Goal: Find specific page/section: Find specific page/section

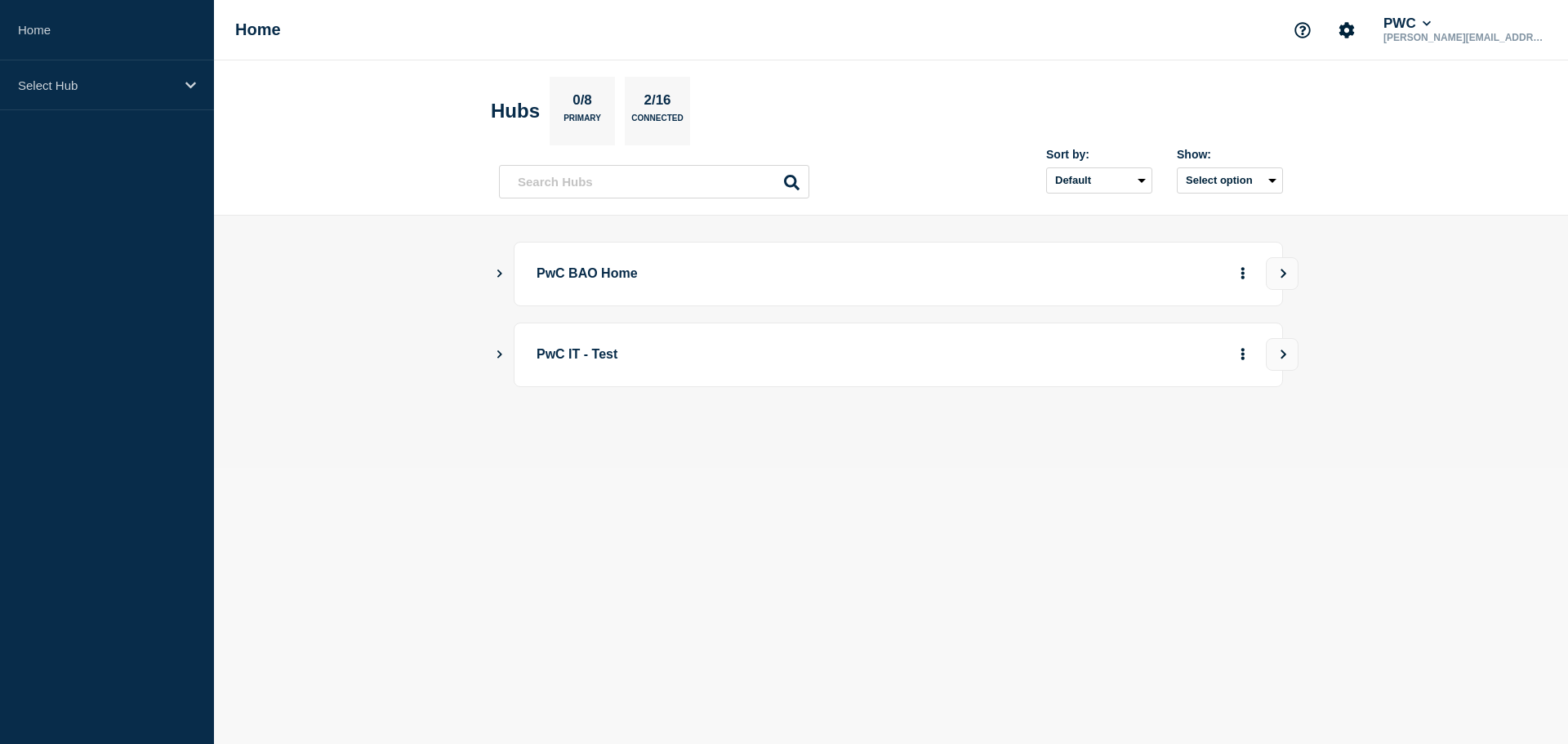
click at [501, 277] on button "Show Connected Hubs" at bounding box center [499, 274] width 8 height 12
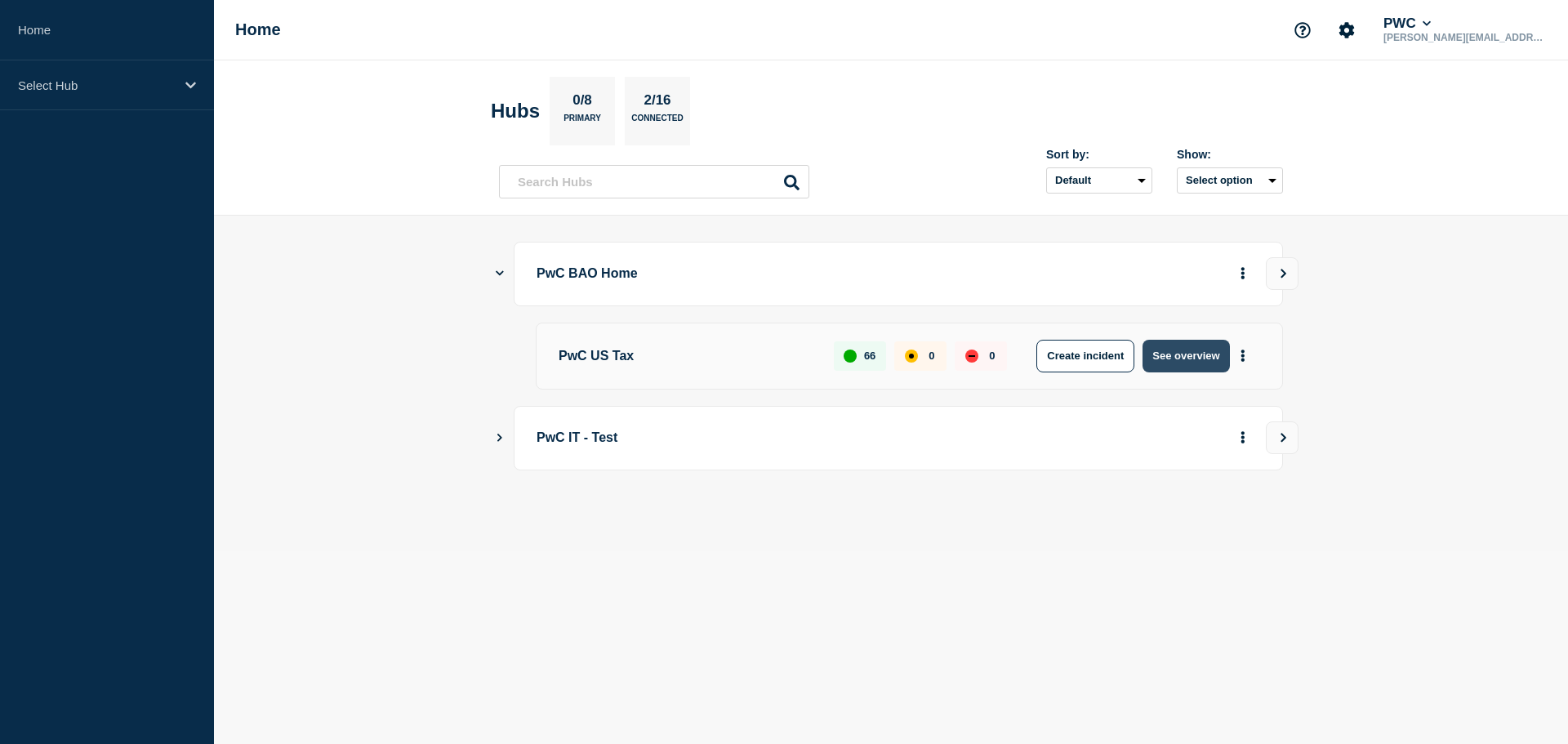
click at [1206, 356] on button "See overview" at bounding box center [1185, 357] width 86 height 33
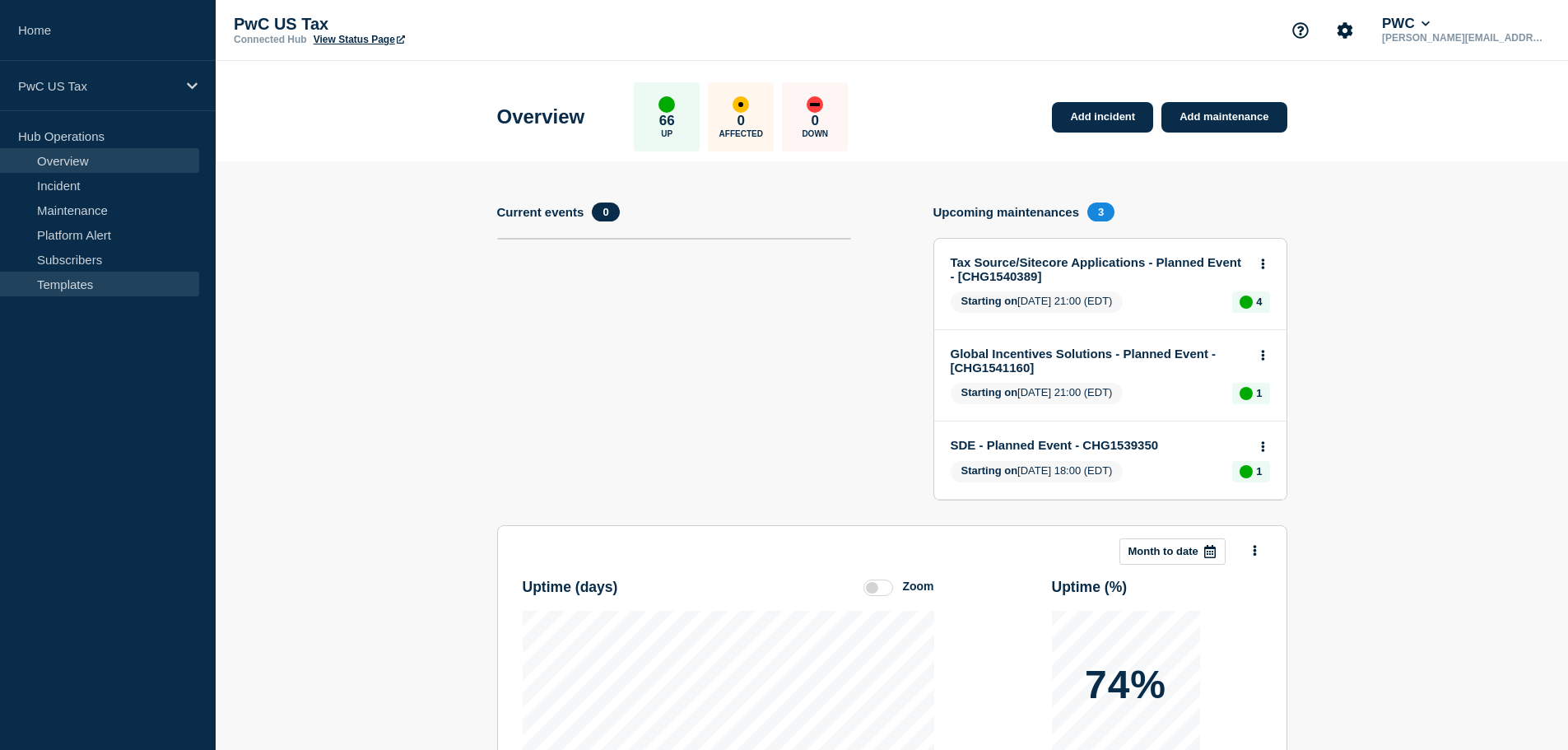
click at [73, 278] on link "Templates" at bounding box center [99, 283] width 199 height 25
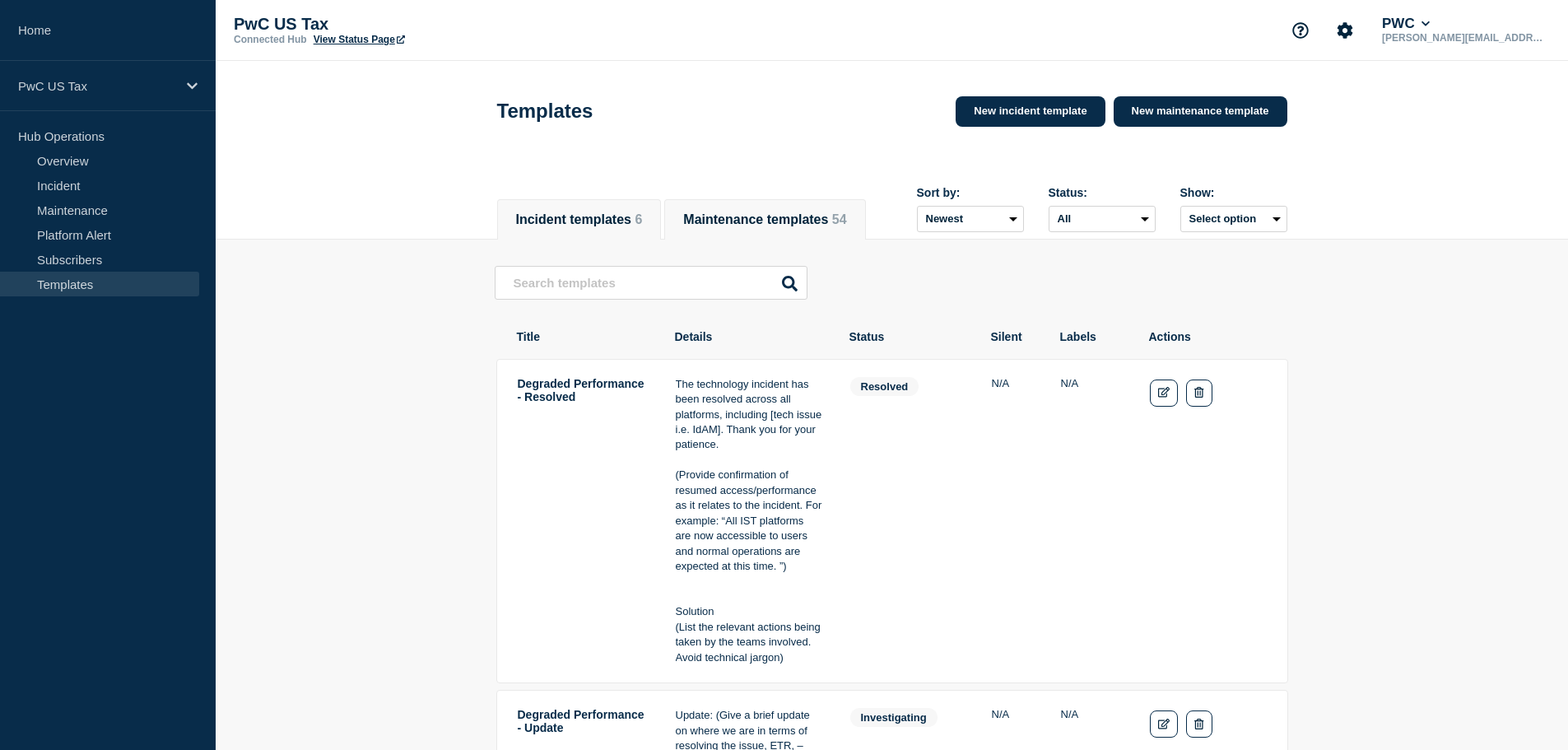
click at [832, 215] on span "54" at bounding box center [839, 219] width 15 height 14
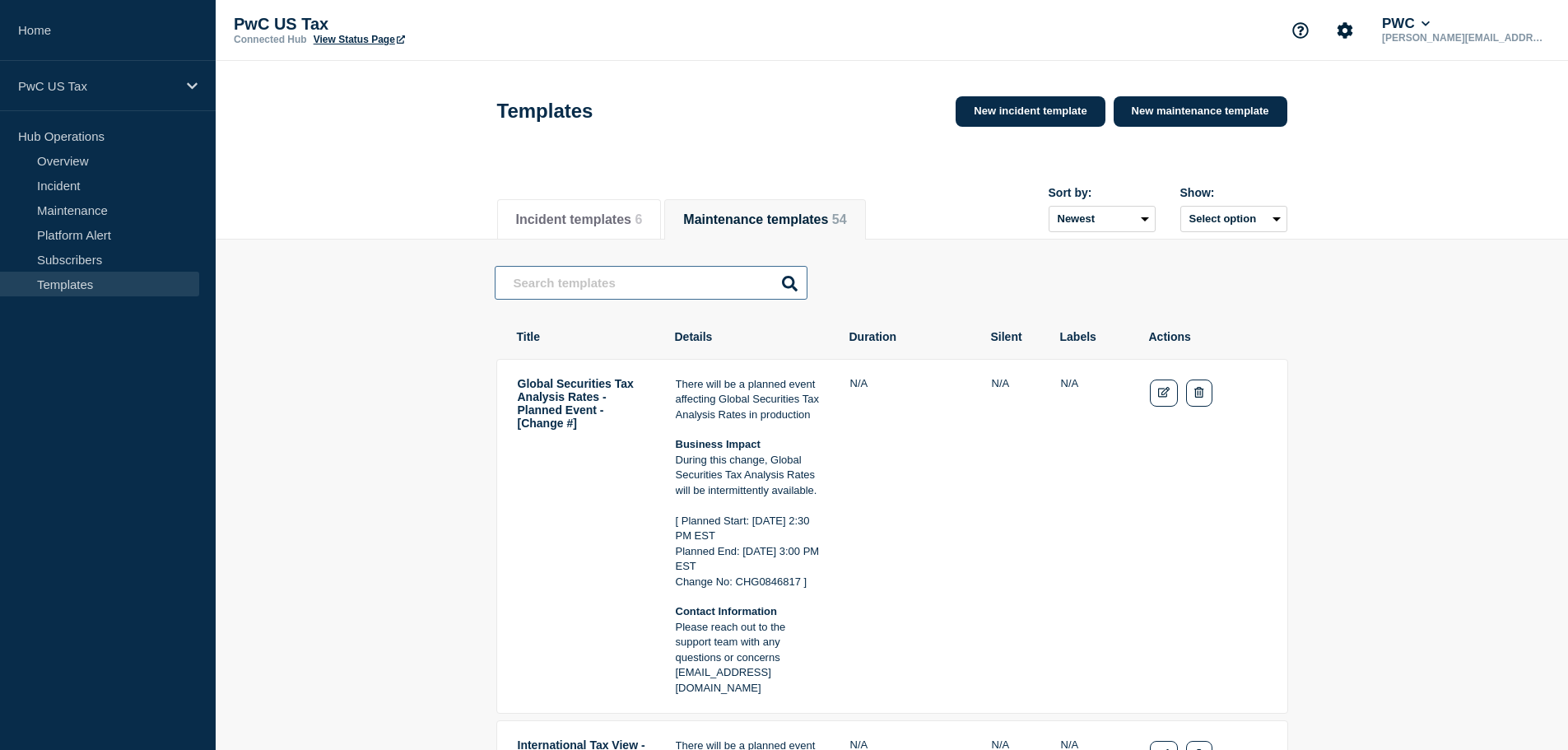
click at [632, 299] on input "text" at bounding box center [651, 282] width 313 height 34
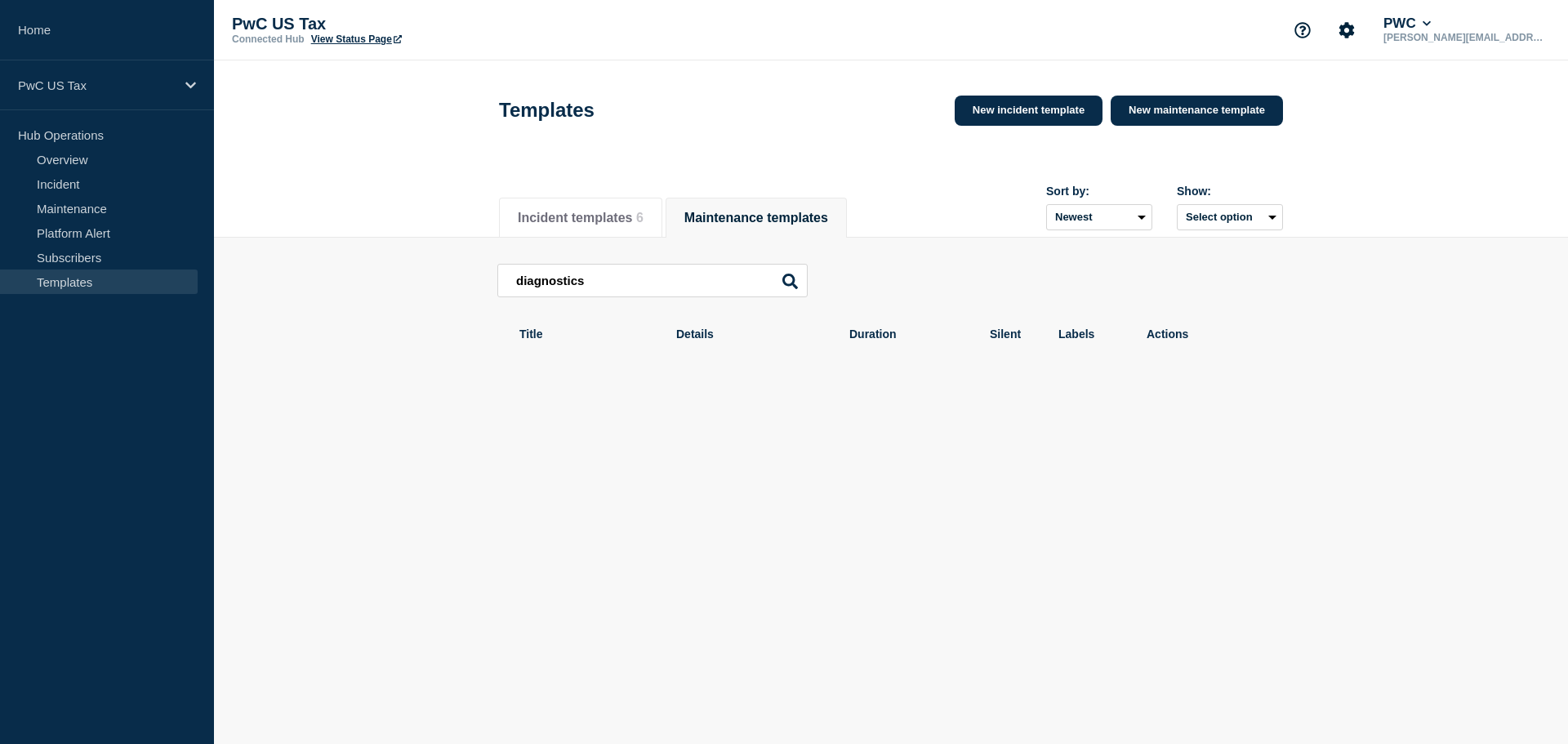
click at [367, 188] on div "Incident templates 6 Maintenance templates Sort by: Newest Oldest Show: Select …" at bounding box center [890, 209] width 1354 height 56
click at [595, 276] on input "diagnostics" at bounding box center [652, 280] width 310 height 34
click at [392, 215] on div "Incident templates 6 Maintenance templates Sort by: Newest Oldest Show: Select …" at bounding box center [890, 209] width 1354 height 56
click at [538, 287] on input "tad" at bounding box center [652, 280] width 310 height 34
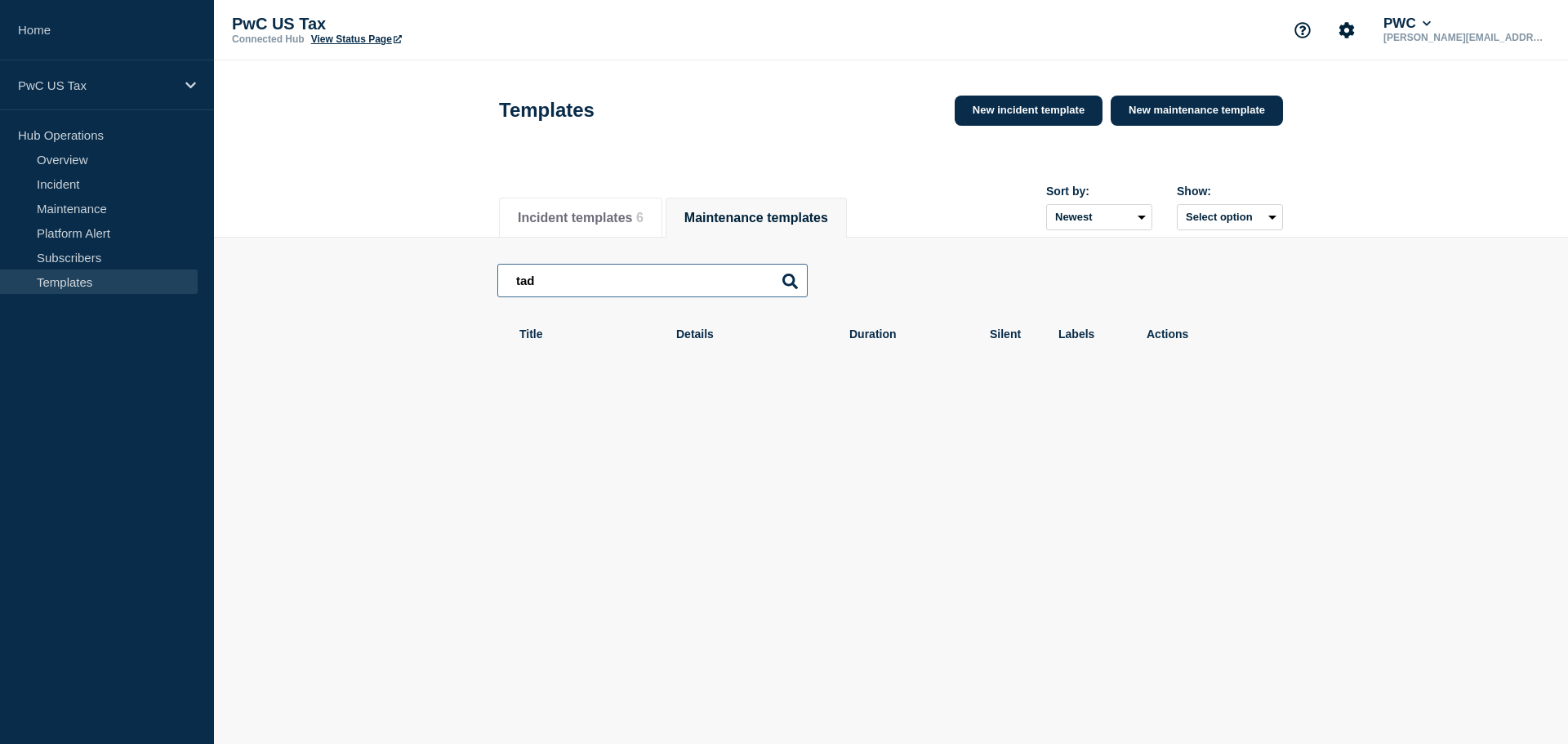
click at [538, 287] on input "tad" at bounding box center [652, 280] width 310 height 34
type input "tax"
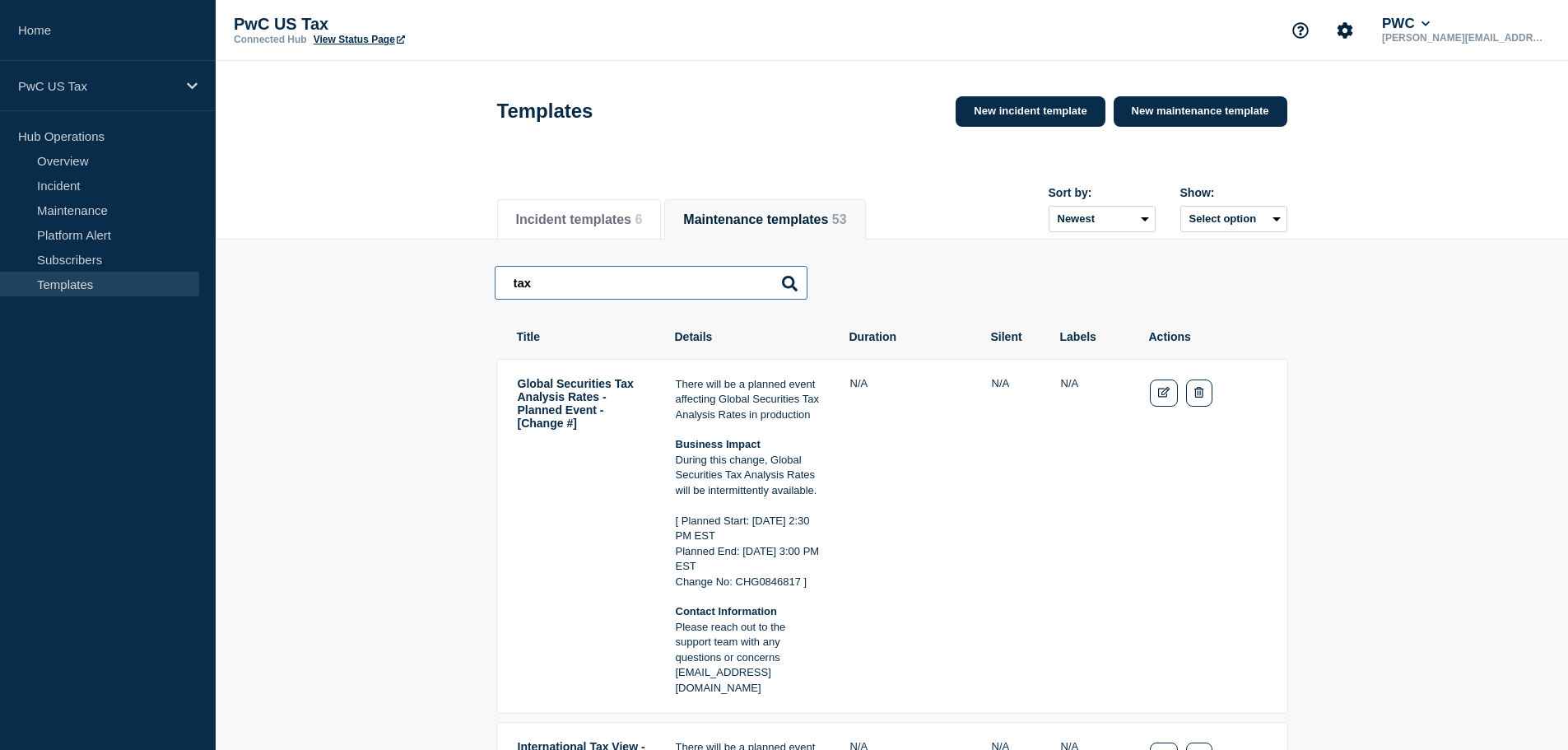
click at [565, 292] on input "tax" at bounding box center [651, 282] width 313 height 34
